Goal: Ask a question

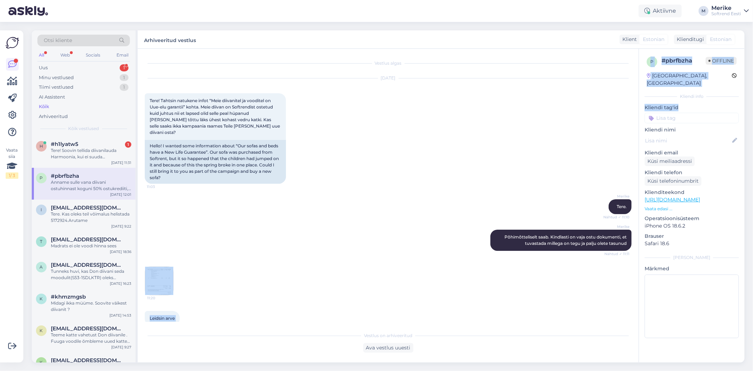
scroll to position [158, 0]
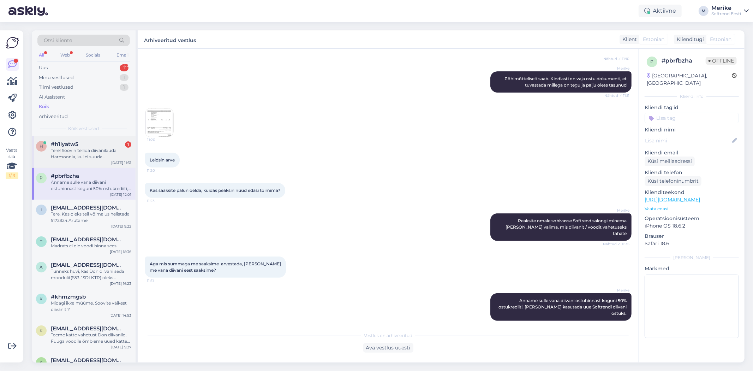
click at [84, 148] on div "Tere! Soovin tellida diivanilauda Harmoonia, kui ei suuda [PERSON_NAME] tarneae…" at bounding box center [91, 153] width 81 height 13
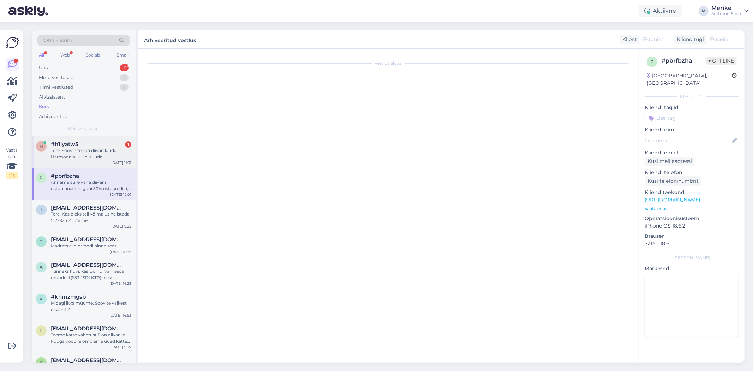
scroll to position [0, 0]
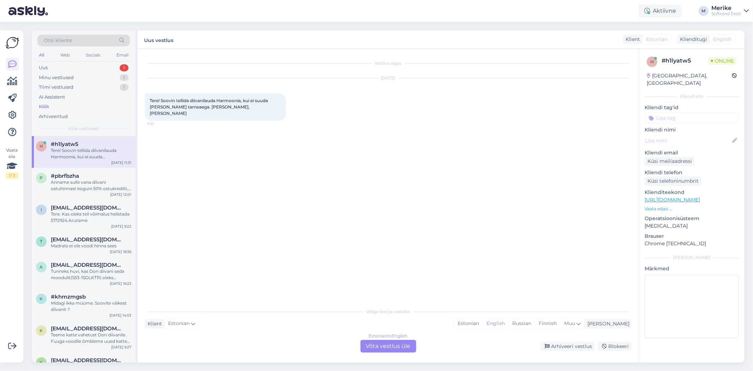
click at [379, 342] on div "Estonian to English Võta vestlus üle" at bounding box center [389, 346] width 56 height 13
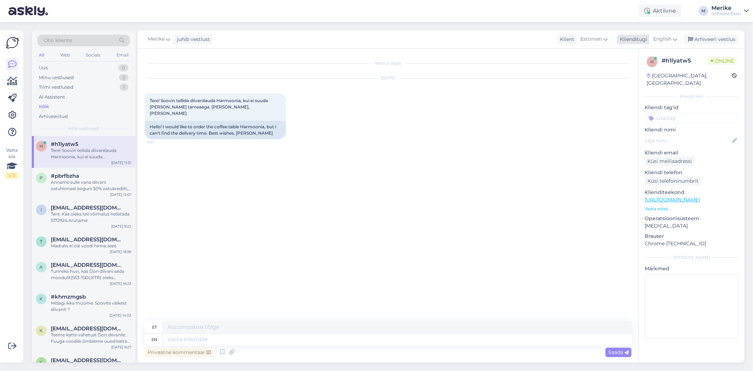
click at [673, 36] on icon at bounding box center [675, 39] width 4 height 8
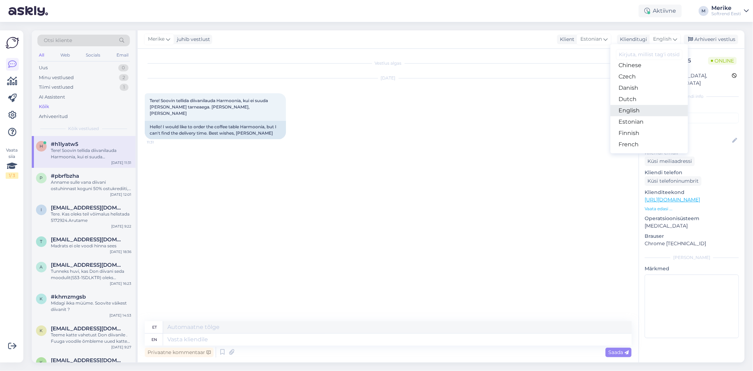
scroll to position [78, 0]
click at [630, 88] on link "Estonian" at bounding box center [650, 82] width 78 height 11
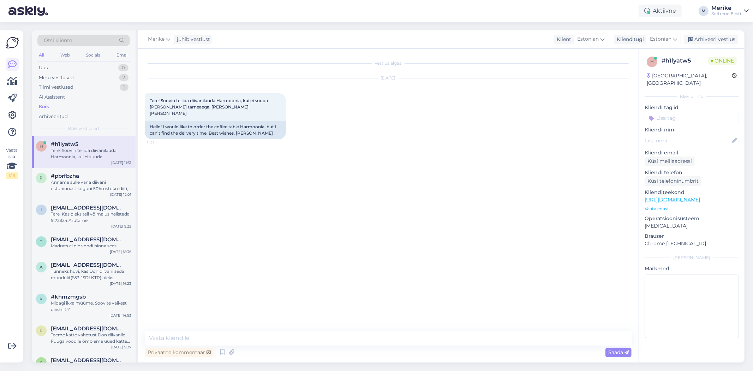
click at [657, 196] on link "[URL][DOMAIN_NAME]" at bounding box center [672, 199] width 55 height 6
click at [675, 38] on icon at bounding box center [675, 39] width 4 height 8
click at [626, 88] on link "Estonian" at bounding box center [648, 82] width 78 height 11
drag, startPoint x: 160, startPoint y: 341, endPoint x: 162, endPoint y: 329, distance: 12.2
click at [161, 341] on textarea at bounding box center [388, 338] width 487 height 15
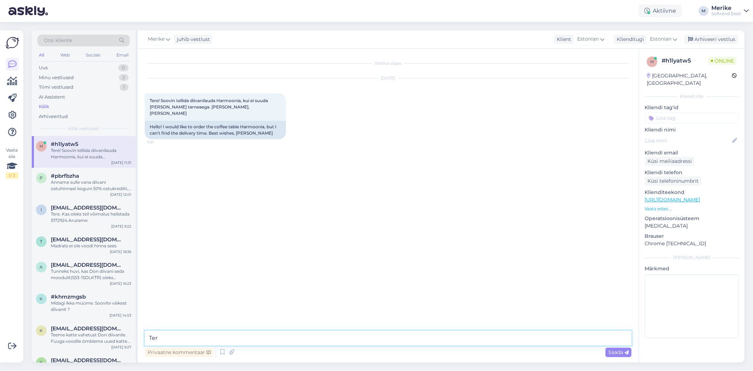
type textarea "Tere"
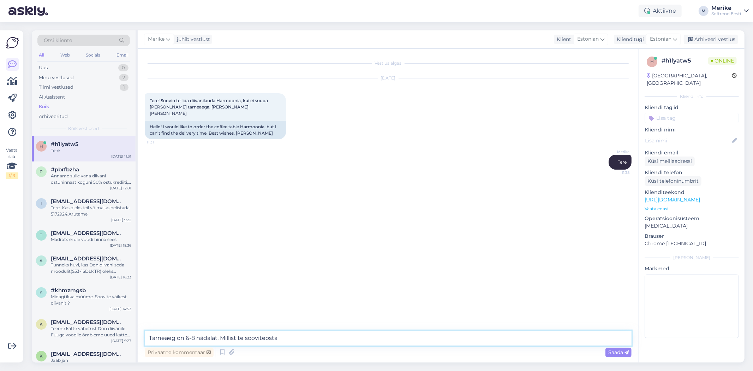
drag, startPoint x: 294, startPoint y: 338, endPoint x: 295, endPoint y: 326, distance: 12.1
click at [294, 337] on textarea "Tarneaeg on 6-8 nädalat. Millist te sooviteosta" at bounding box center [388, 338] width 487 height 15
click at [336, 344] on textarea "Tarneaeg on 6-8 nädalat. Millist te soovite osta" at bounding box center [388, 338] width 487 height 15
click at [322, 337] on textarea "Tarneaeg on 6-8 nädalat. [PERSON_NAME] te soovite osta ? tean, et see nädal saa…" at bounding box center [388, 338] width 487 height 15
click at [480, 337] on textarea "Tarneaeg on 6-8 nädalat. [PERSON_NAME] te soovite osta ? Tean, et see nädal saa…" at bounding box center [388, 338] width 487 height 15
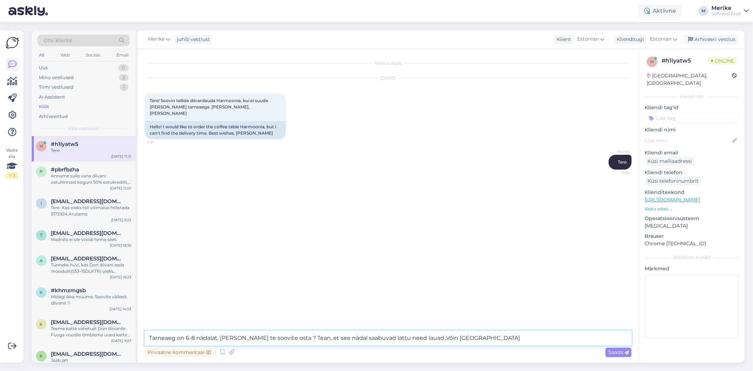
click at [480, 340] on textarea "Tarneaeg on 6-8 nädalat. [PERSON_NAME] te soovite osta ? Tean, et see nädal saa…" at bounding box center [388, 338] width 487 height 15
click at [528, 334] on textarea "Tarneaeg on 6-8 nädalat. [PERSON_NAME] te soovite osta ? Tean, et see nädal saa…" at bounding box center [388, 338] width 487 height 15
click at [456, 337] on textarea "Tarneaeg on 6-8 nädalat. [PERSON_NAME] te soovite osta ? Tean, et see nädal saa…" at bounding box center [388, 338] width 487 height 15
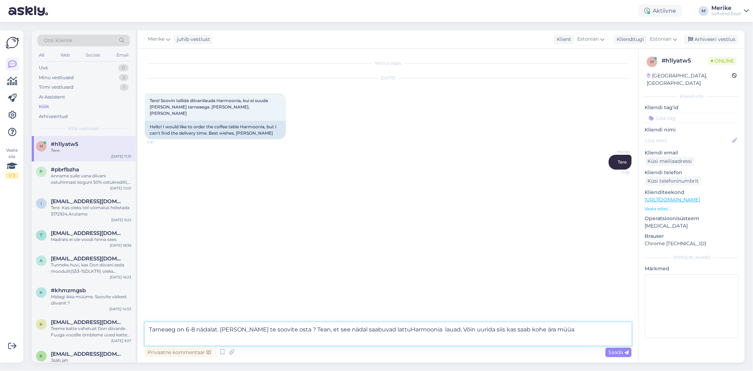
click at [436, 328] on textarea "Tarneaeg on 6-8 nädalat. [PERSON_NAME] te soovite osta ? Tean, et see nädal saa…" at bounding box center [388, 333] width 487 height 23
click at [481, 327] on textarea "Tarneaeg on 6-8 nädalat. [PERSON_NAME] te soovite osta ? Tean, et see nädal saa…" at bounding box center [388, 333] width 487 height 23
click at [555, 329] on textarea "Tarneaeg on 6-8 nädalat. [PERSON_NAME] te soovite osta ? Tean, et see nädal saa…" at bounding box center [388, 333] width 487 height 23
type textarea "Tarneaeg on 6-8 nädalat. [PERSON_NAME] te soovite osta ? Tean, et see nädal saa…"
click at [619, 351] on span "Saada" at bounding box center [618, 352] width 20 height 6
